Goal: Transaction & Acquisition: Purchase product/service

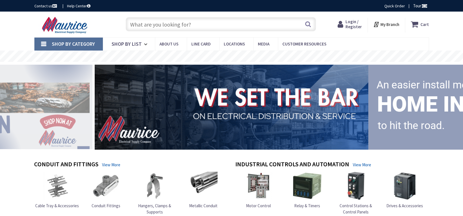
click at [349, 25] on span "Login / Register" at bounding box center [354, 24] width 16 height 10
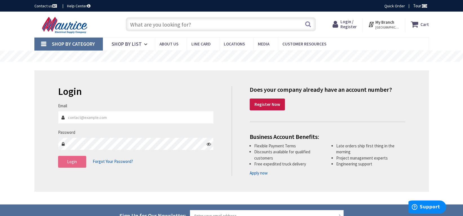
type input "Zbasham@mooreselectric.com"
click at [63, 166] on button "Login" at bounding box center [72, 162] width 28 height 12
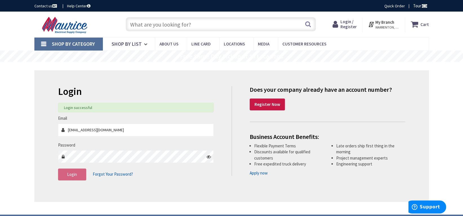
click at [180, 24] on input "text" at bounding box center [221, 24] width 190 height 14
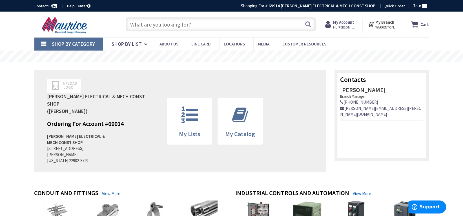
click at [184, 26] on input "text" at bounding box center [221, 24] width 190 height 14
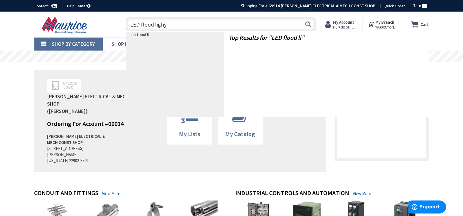
type input "LED flood lighyt"
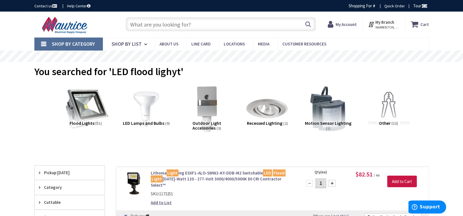
click at [86, 110] on img at bounding box center [85, 108] width 51 height 51
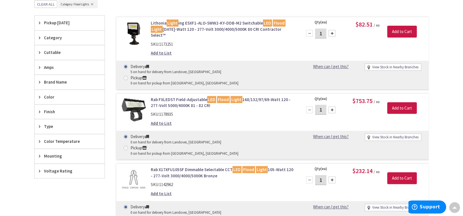
scroll to position [155, 0]
click at [191, 96] on link "Rab FXLEDST Field-Adjustable LED Flood Light 168/132/97/69-Watt 120 - 277-Volt …" at bounding box center [222, 102] width 143 height 12
